Goal: Find specific page/section: Find specific page/section

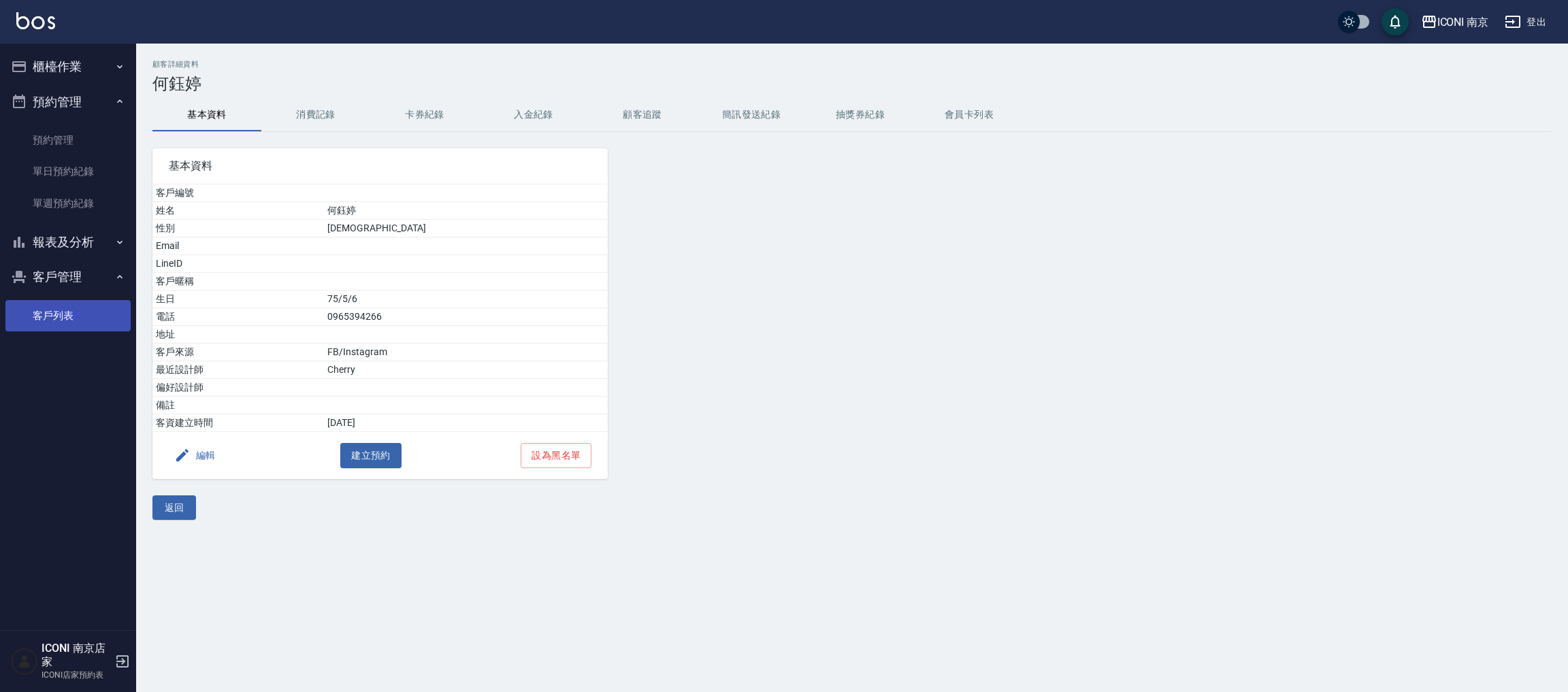
click at [67, 316] on link "客戶列表" at bounding box center [67, 315] width 125 height 31
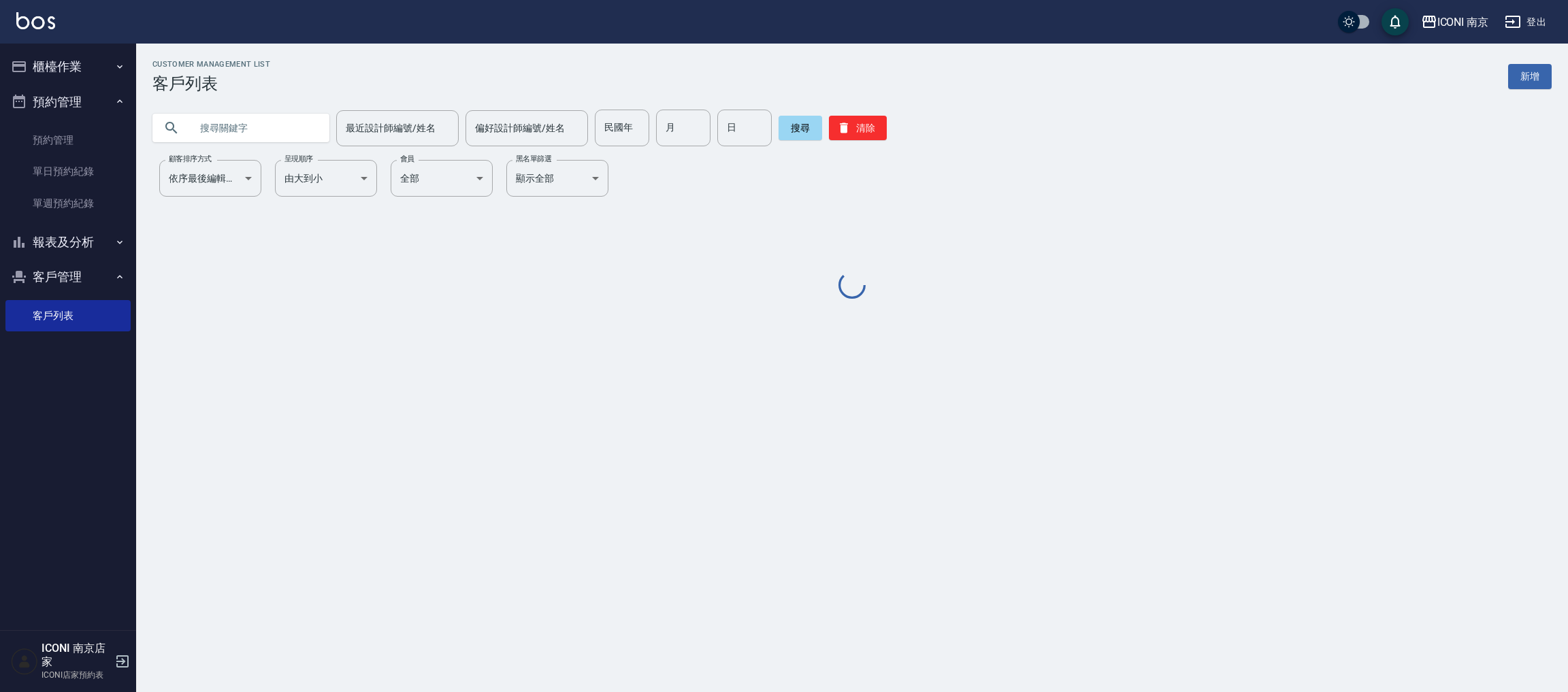
click at [251, 122] on input "text" at bounding box center [255, 128] width 128 height 37
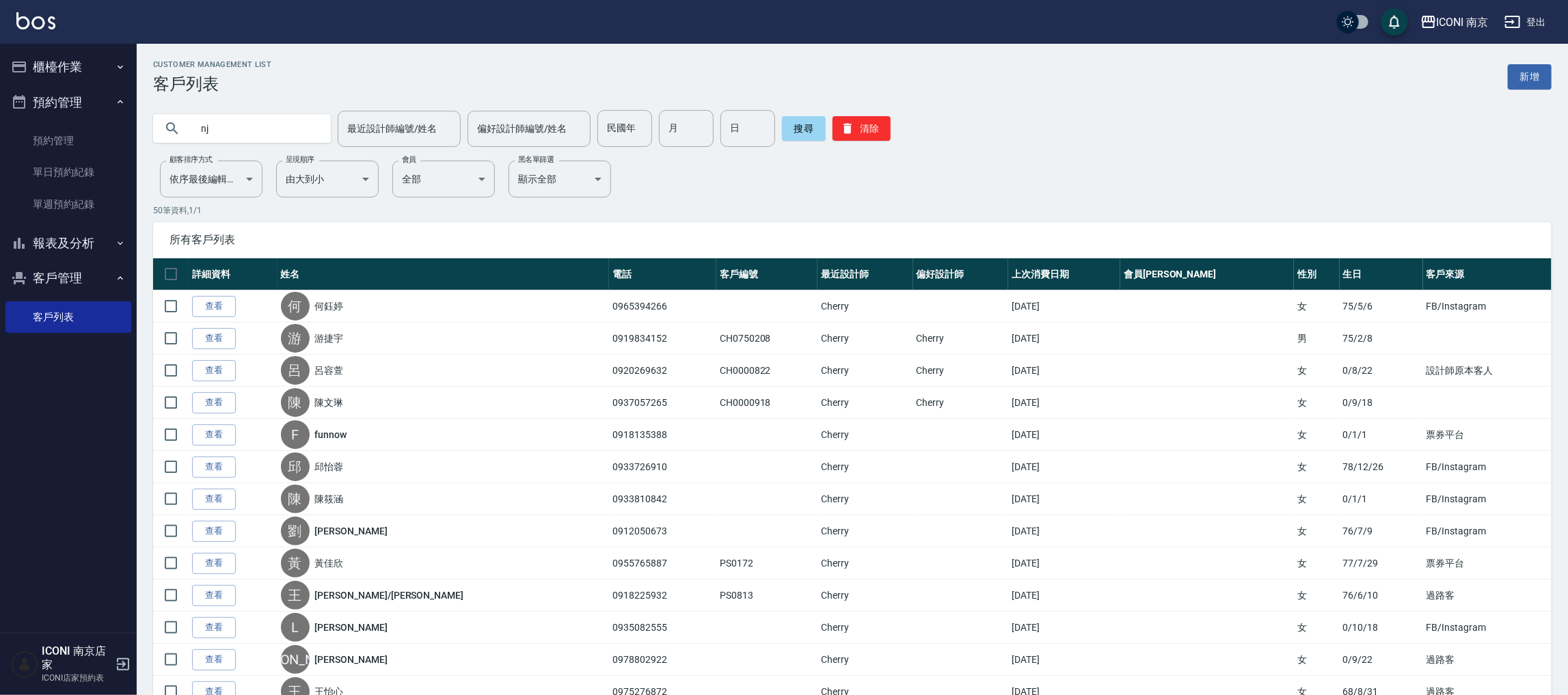
type input "n"
type input "蘇"
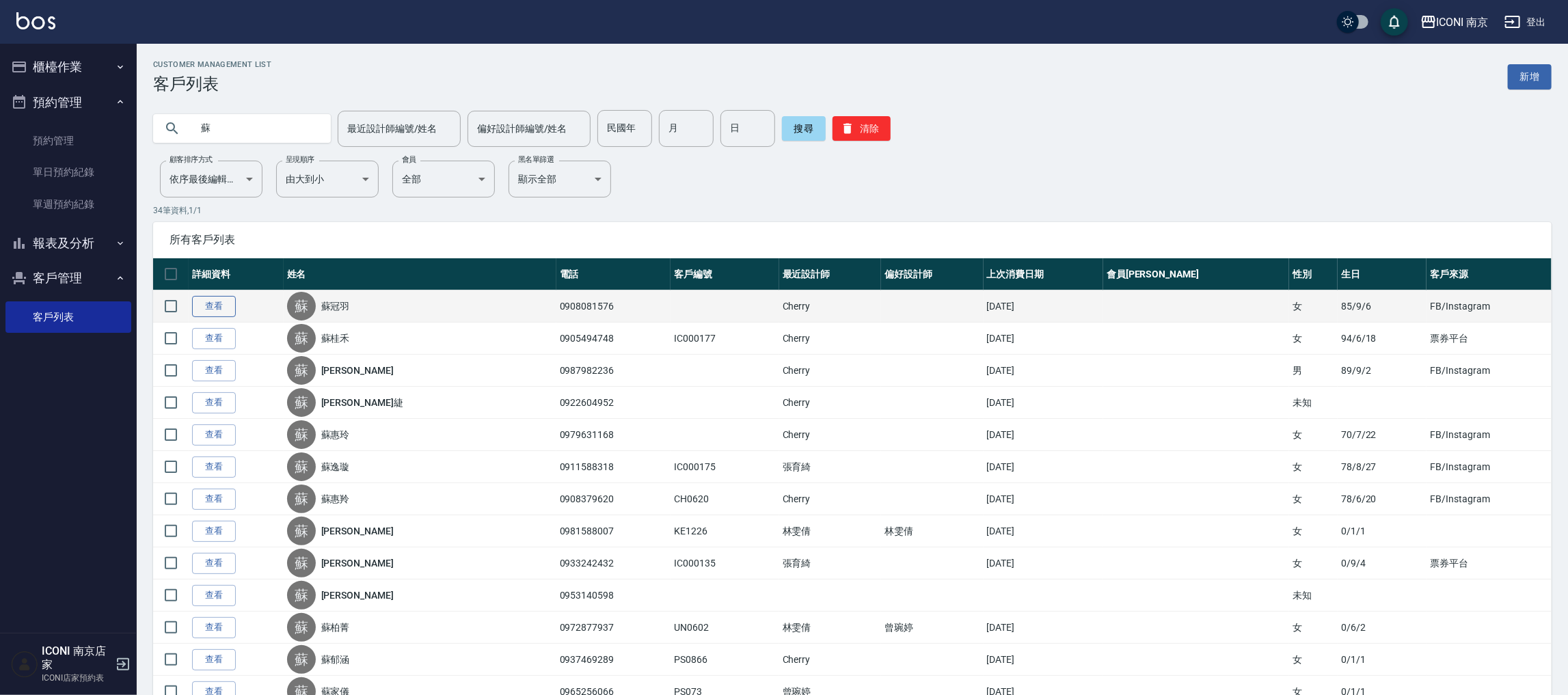
click at [219, 308] on link "查看" at bounding box center [214, 306] width 44 height 21
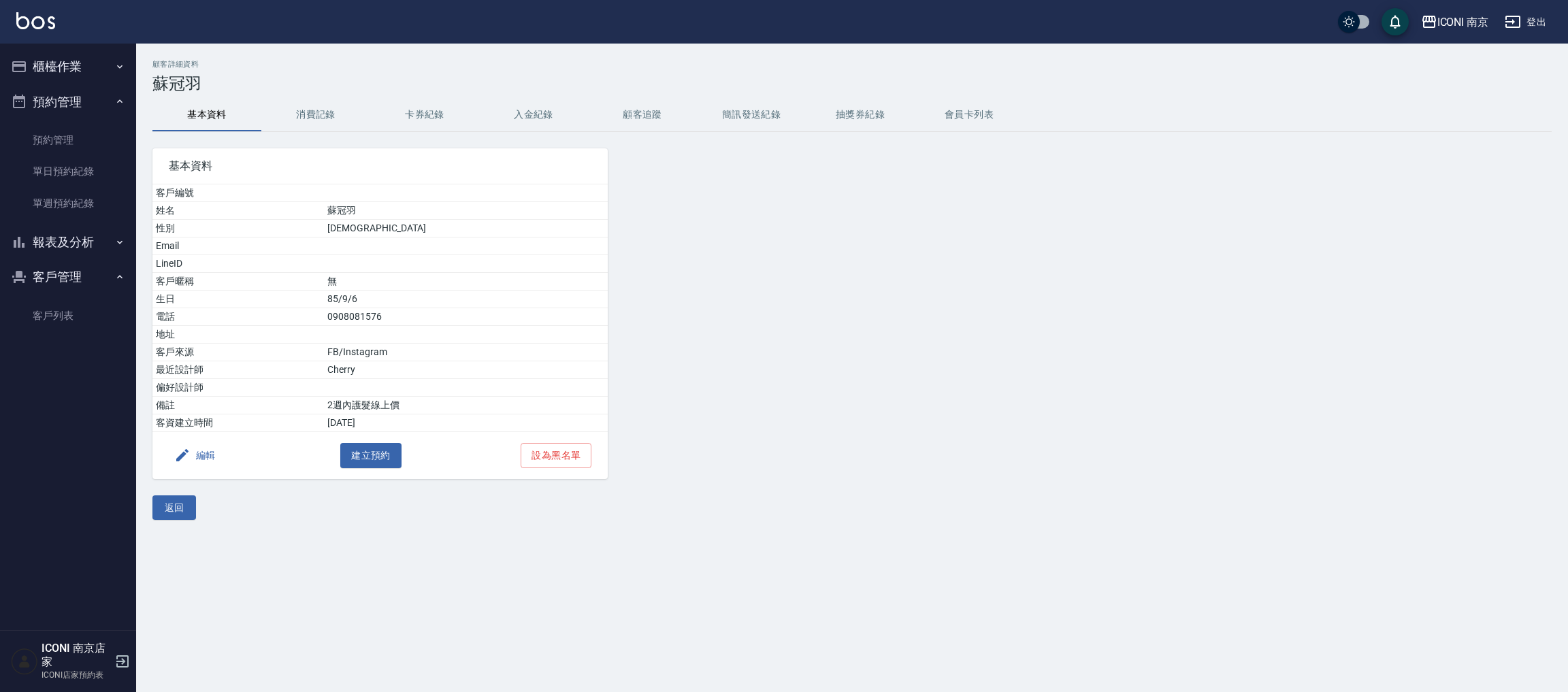
click at [330, 131] on button "消費記錄" at bounding box center [315, 115] width 109 height 33
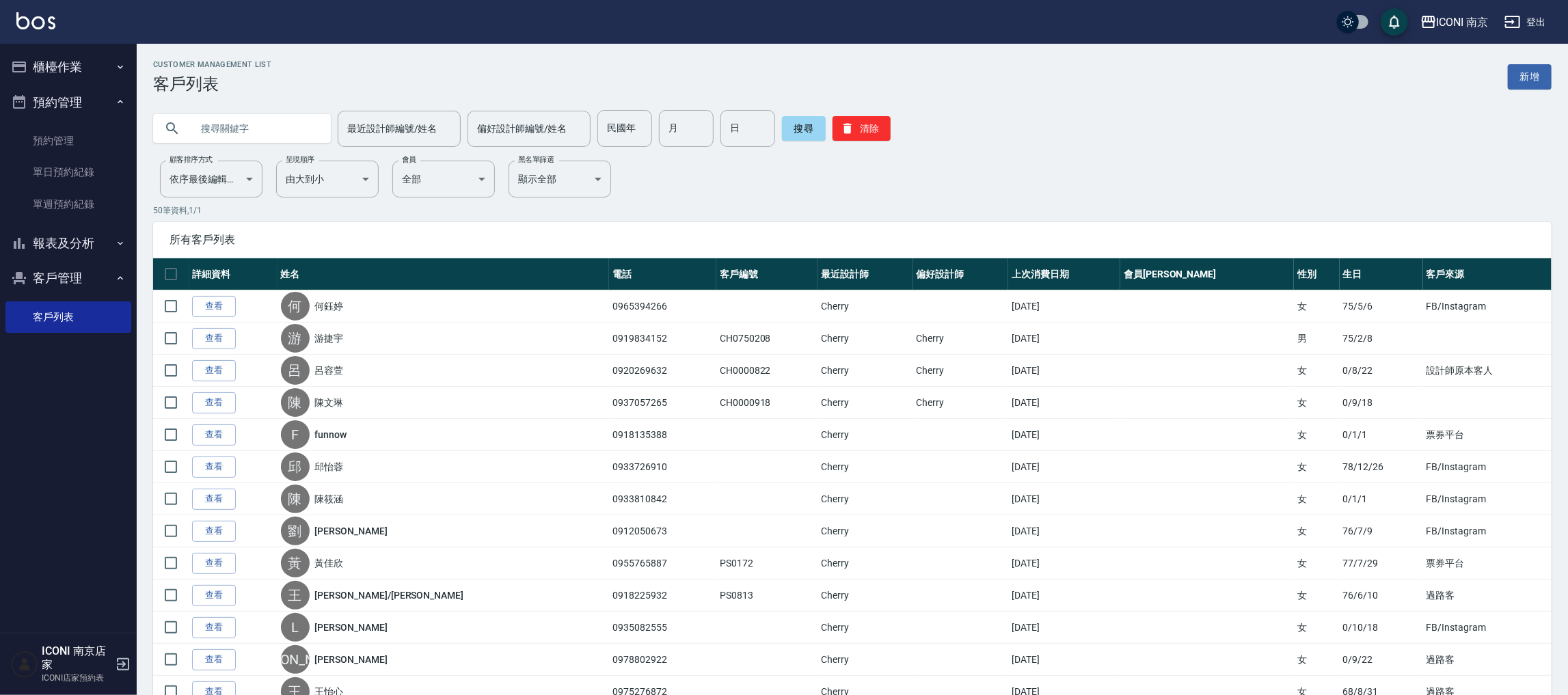
click at [226, 141] on input "text" at bounding box center [256, 129] width 129 height 37
type input "蘇"
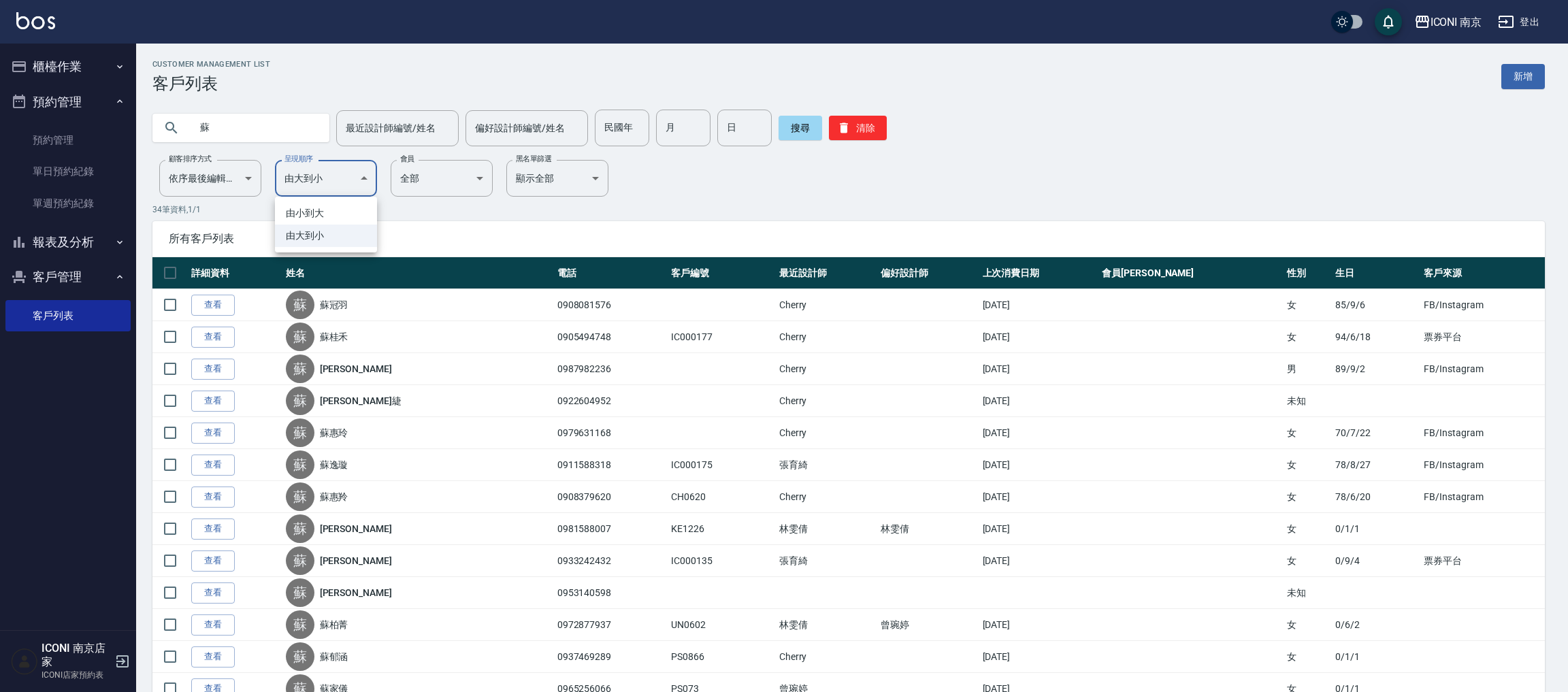
click at [216, 176] on div at bounding box center [784, 346] width 1568 height 692
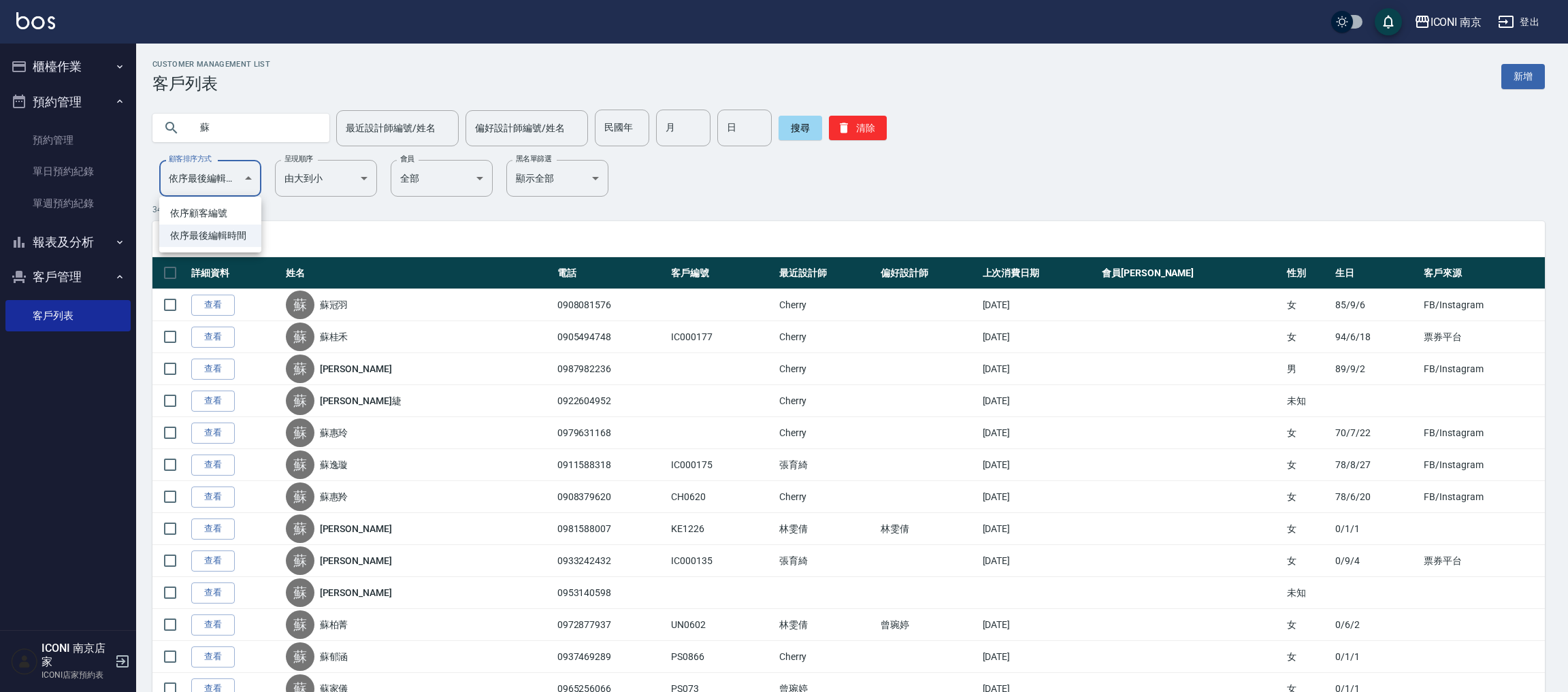
click at [222, 238] on li "依序最後編輯時間" at bounding box center [210, 235] width 102 height 23
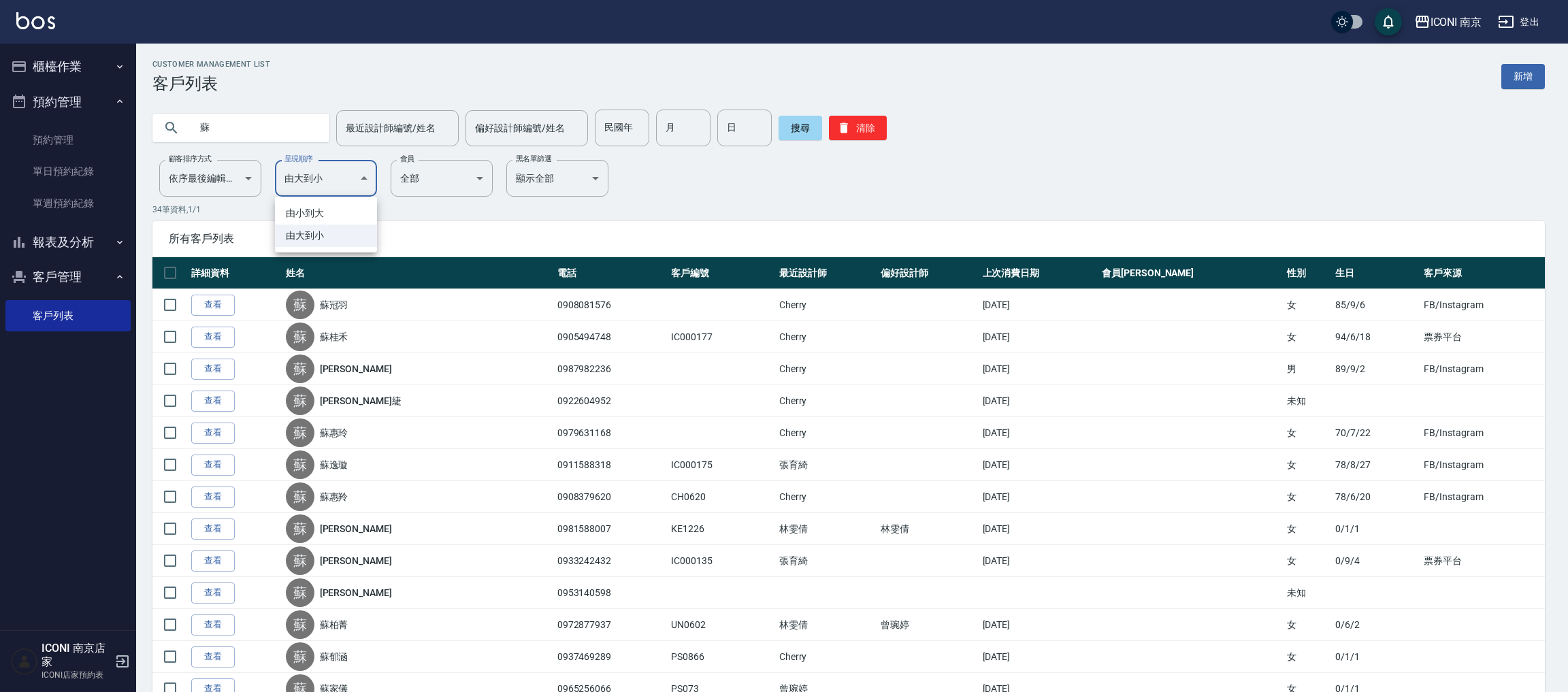
click at [341, 220] on li "由小到大" at bounding box center [326, 213] width 102 height 23
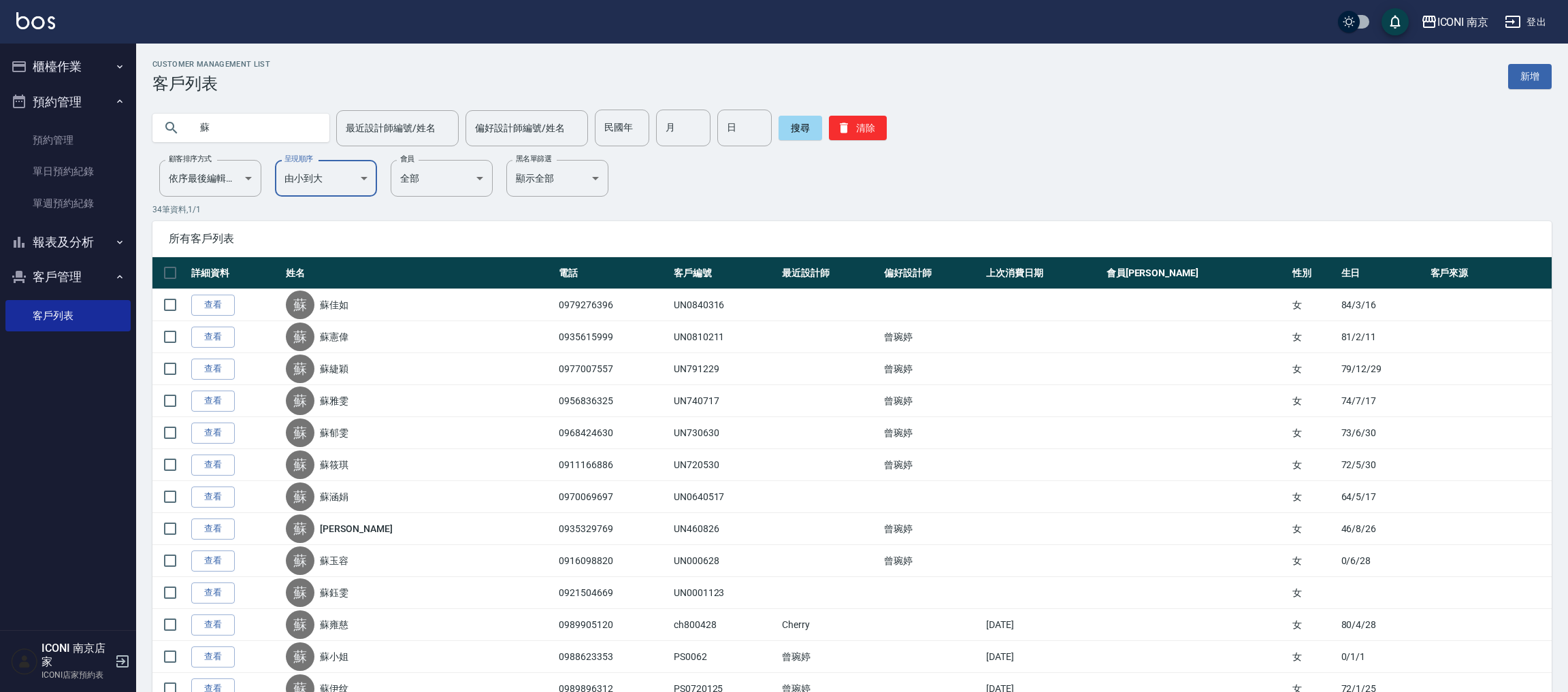
click at [327, 228] on li "由大到小" at bounding box center [326, 235] width 102 height 23
type input "DESC"
